Goal: Information Seeking & Learning: Learn about a topic

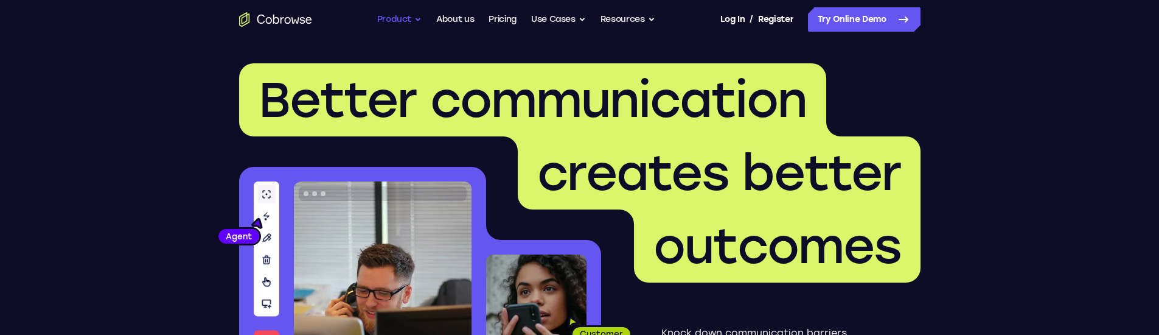
click at [416, 18] on button "Product" at bounding box center [399, 19] width 45 height 24
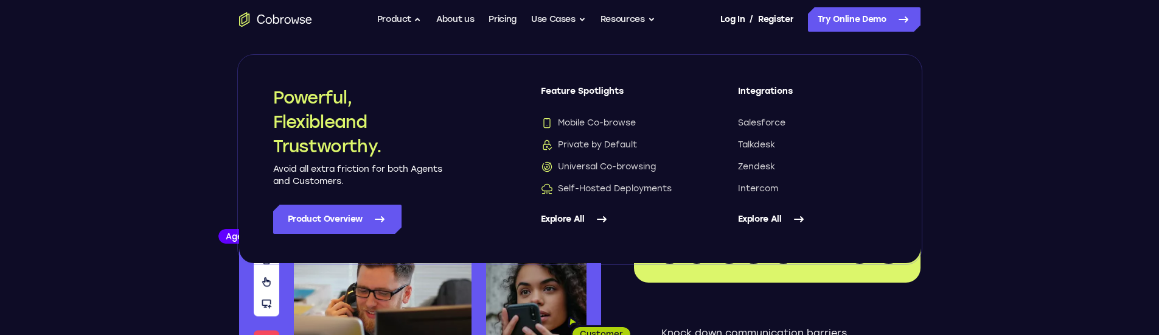
click at [566, 91] on link "Explore All" at bounding box center [615, 218] width 148 height 29
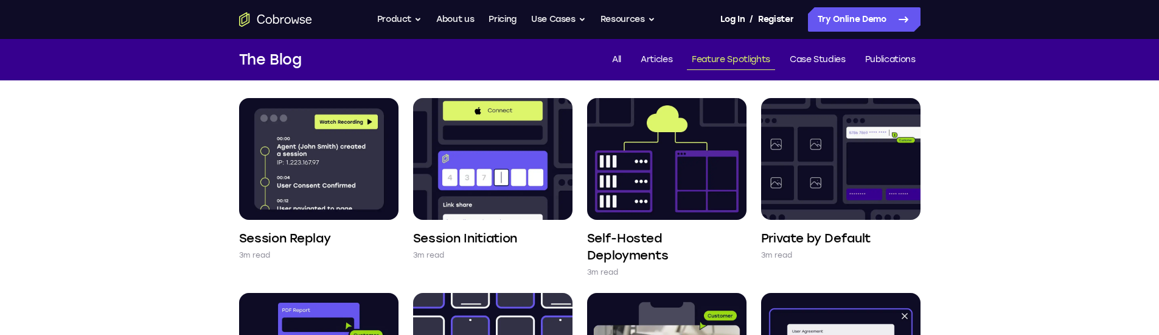
scroll to position [463, 0]
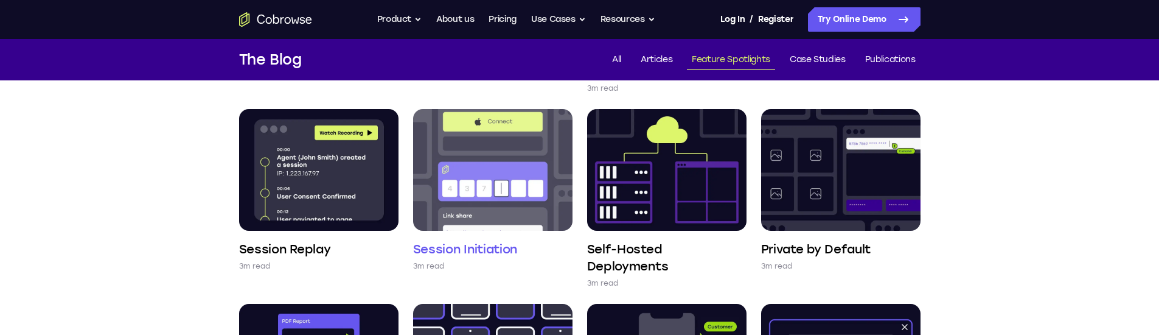
click at [481, 198] on img at bounding box center [492, 170] width 159 height 122
